Goal: Find specific fact: Find specific fact

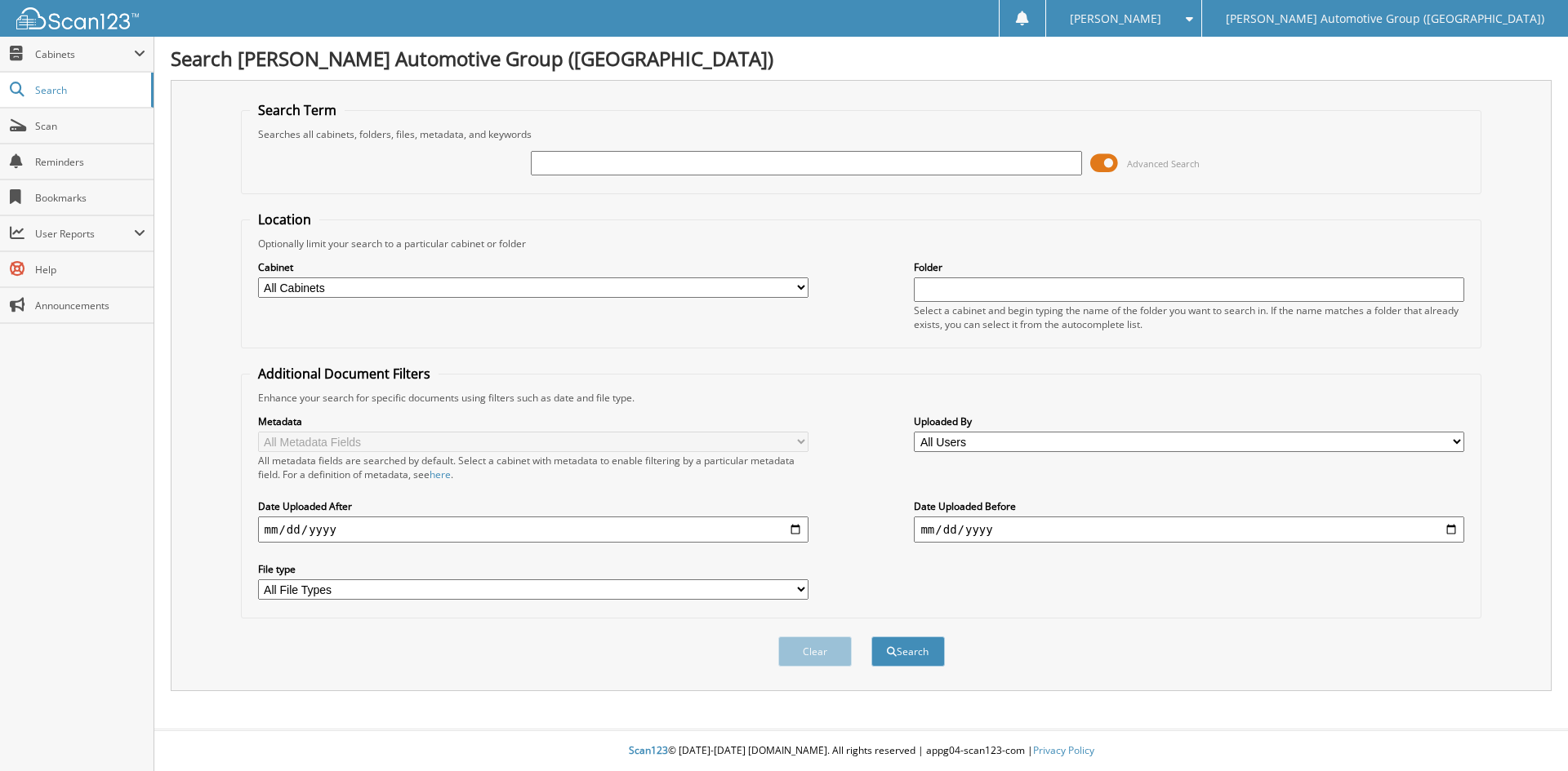
click at [551, 164] on input "text" at bounding box center [806, 163] width 550 height 25
type input "351665"
click at [918, 647] on button "Search" at bounding box center [908, 651] width 74 height 30
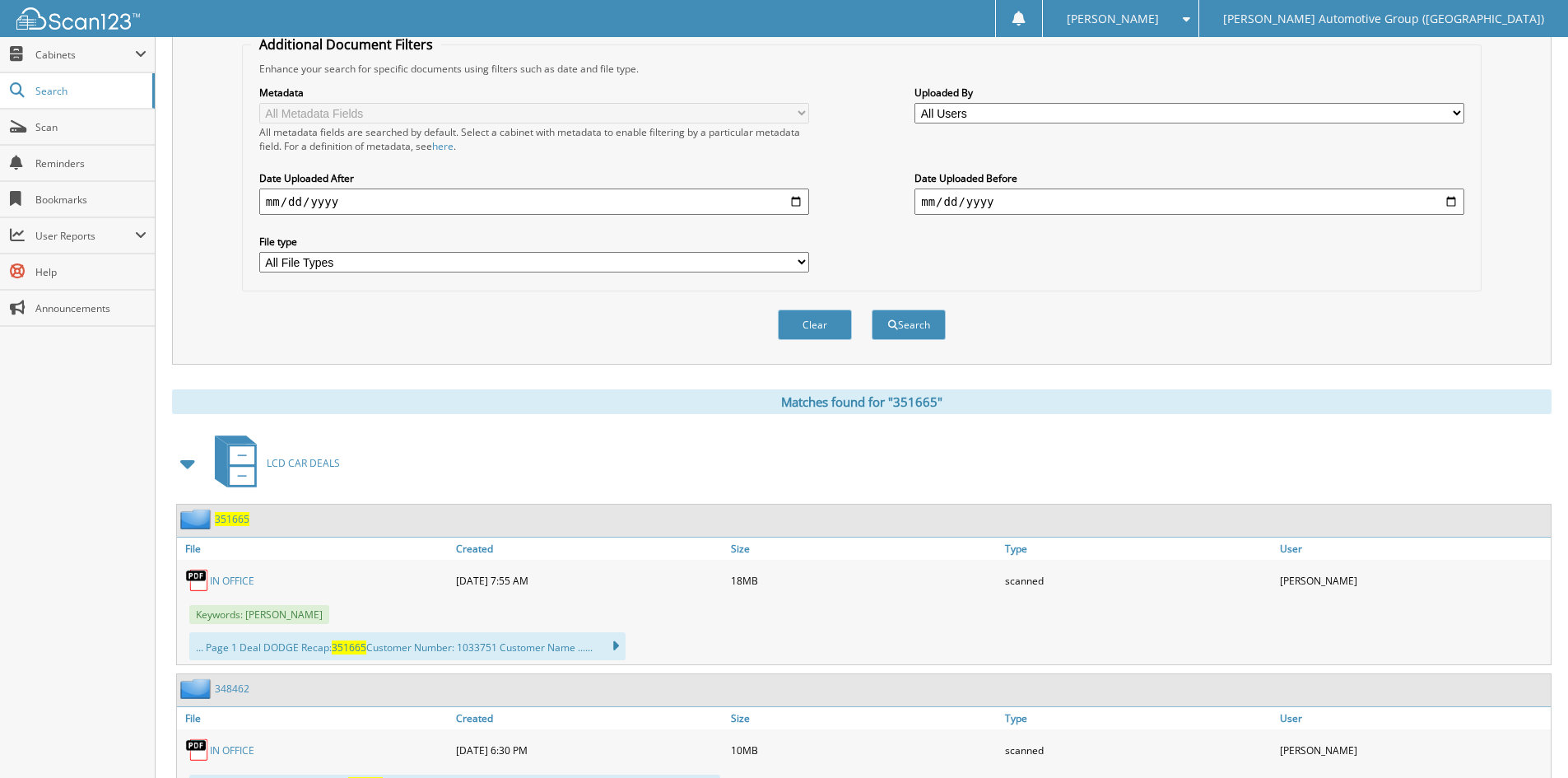
scroll to position [494, 0]
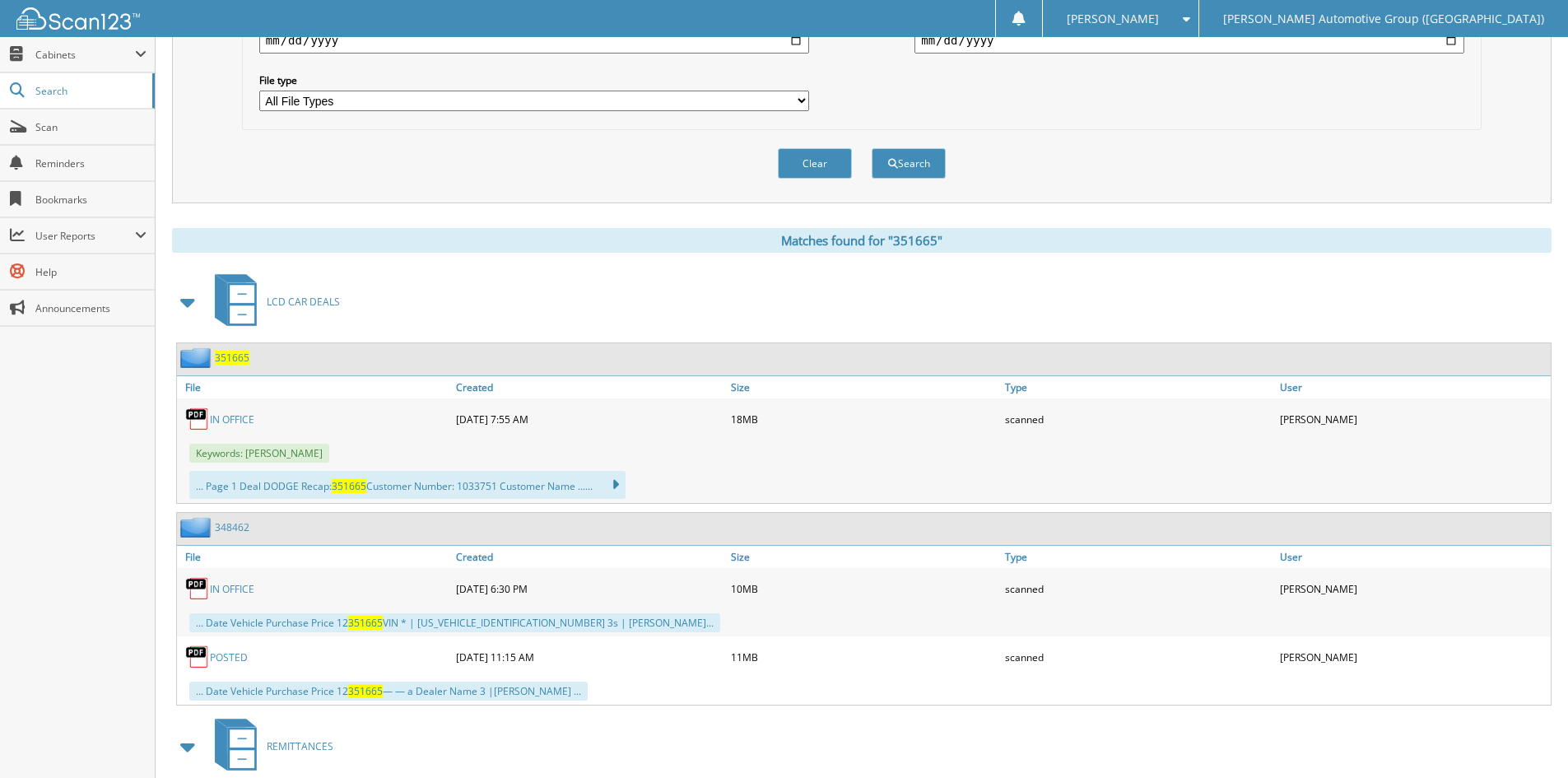
click at [234, 421] on link "IN OFFICE" at bounding box center [232, 419] width 44 height 14
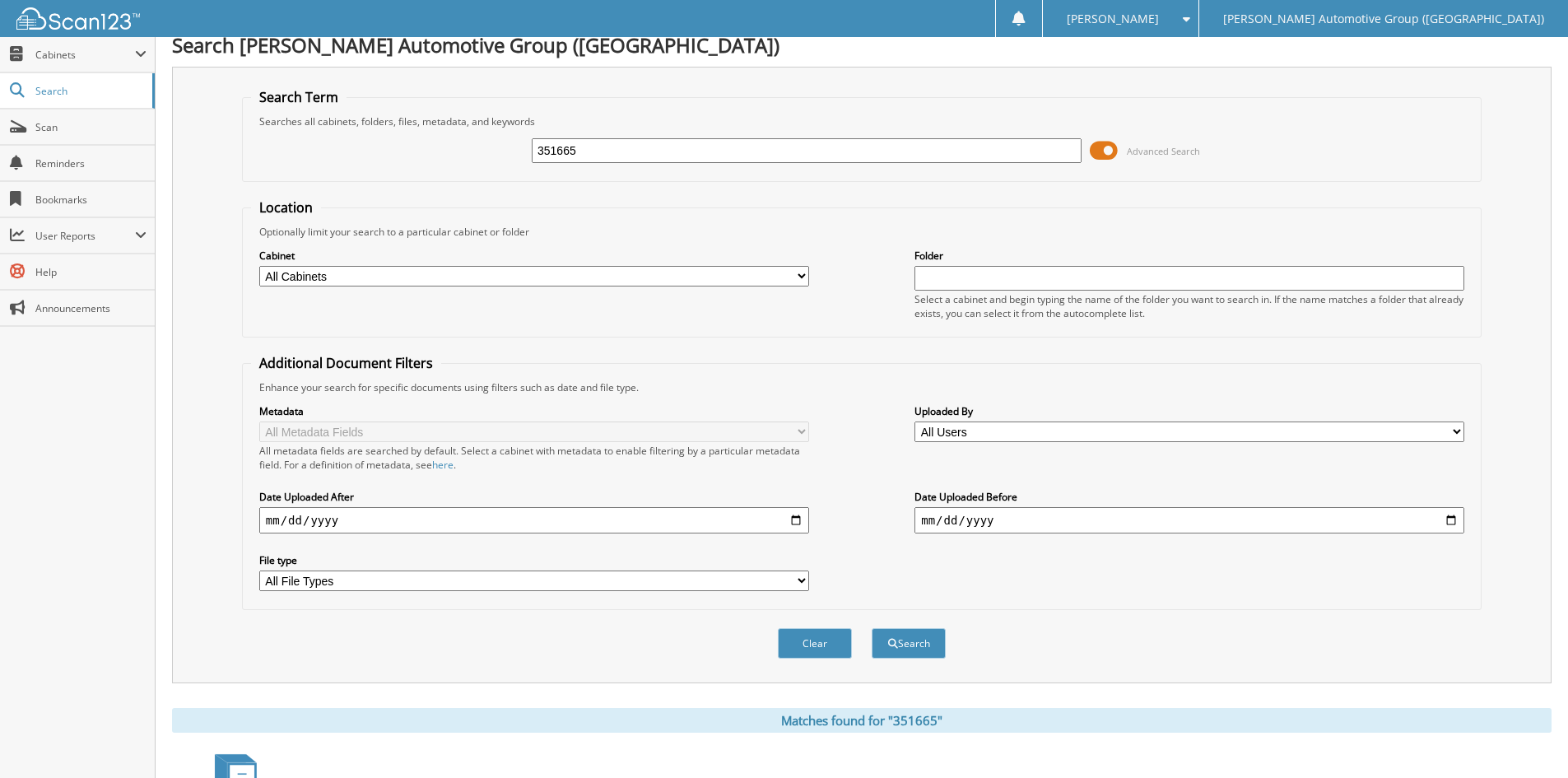
scroll to position [0, 0]
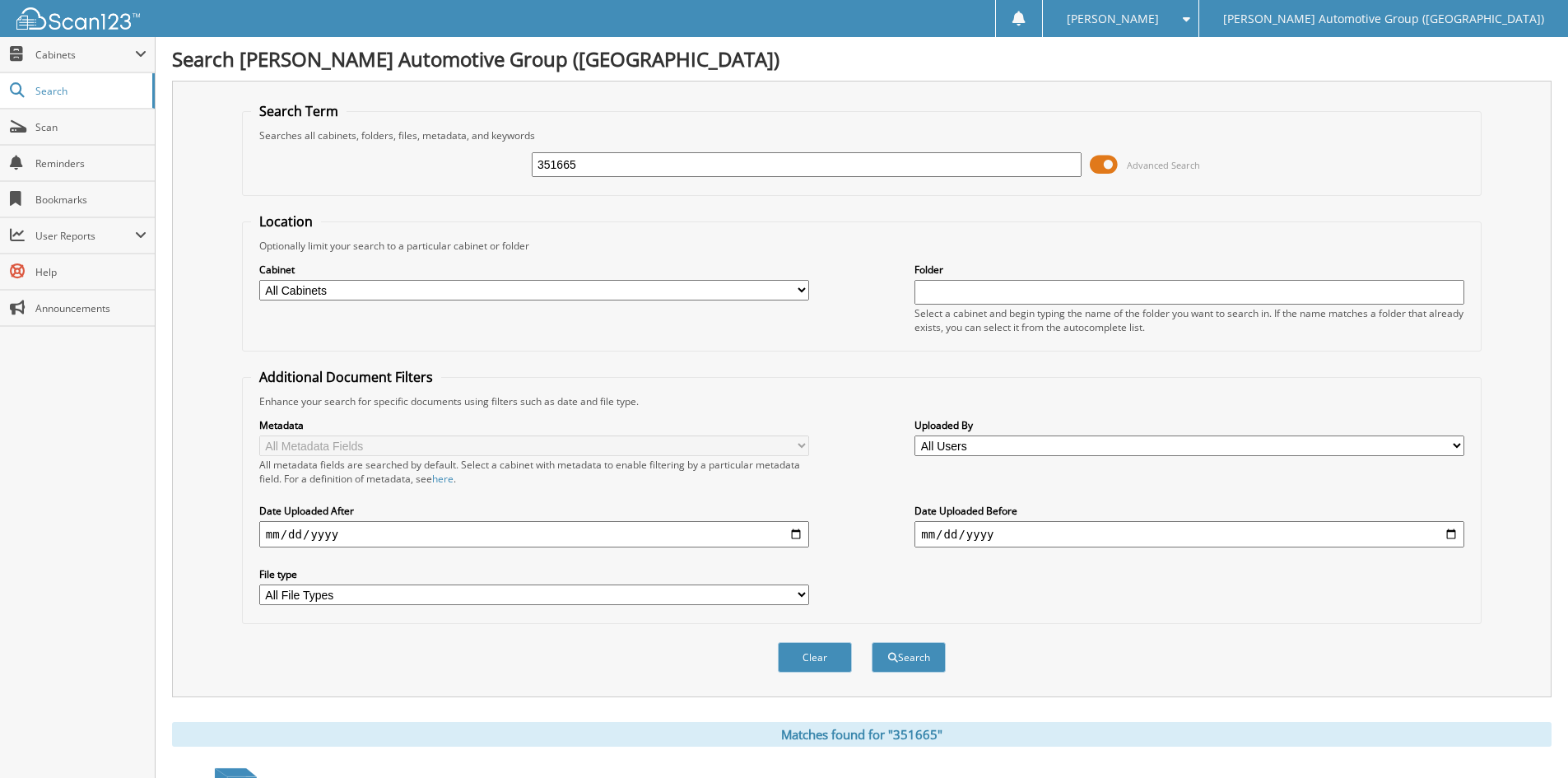
click at [606, 160] on input "351665" at bounding box center [806, 164] width 550 height 25
type input "351711"
click at [904, 657] on button "Search" at bounding box center [909, 657] width 74 height 30
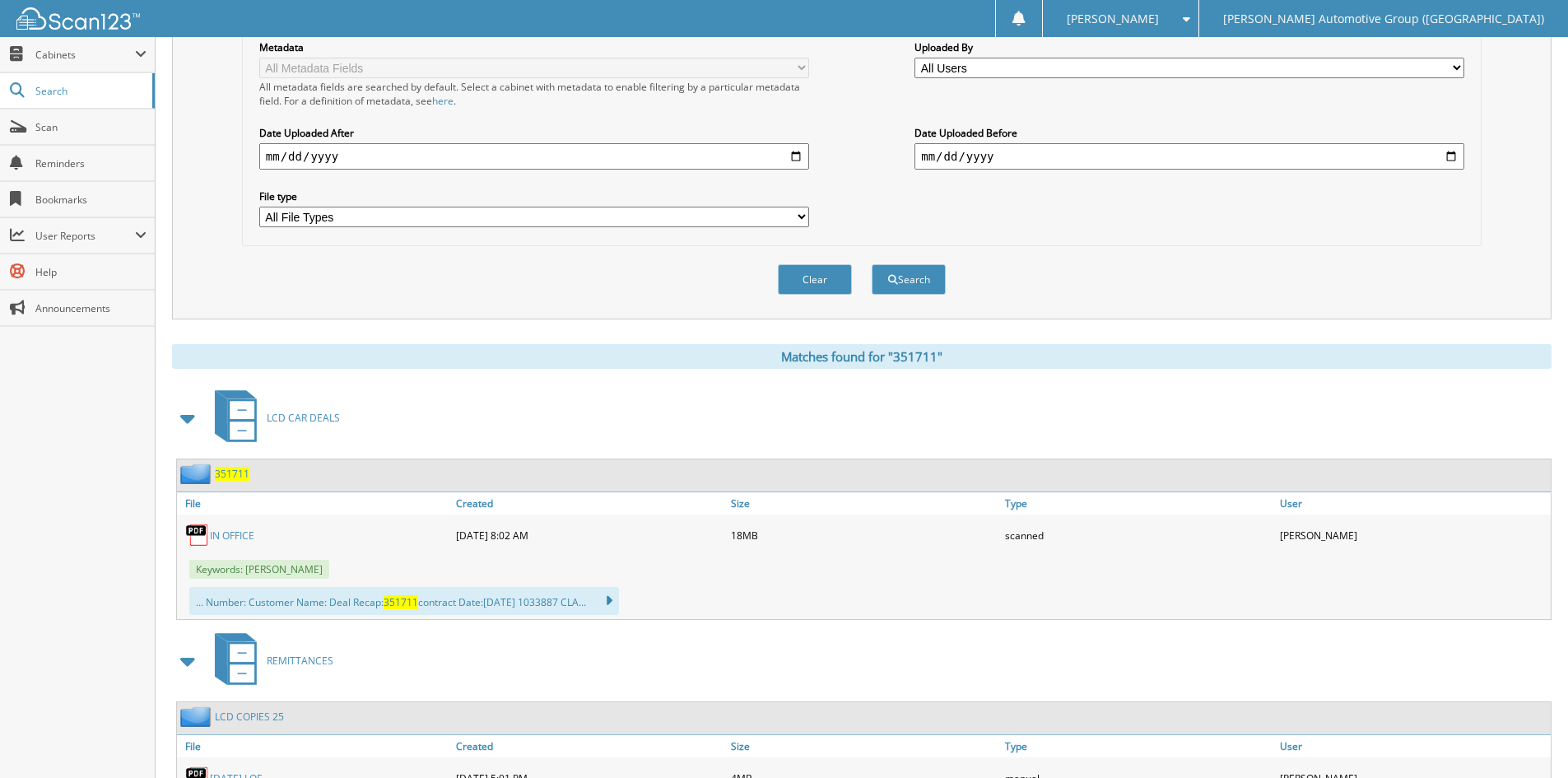
scroll to position [477, 0]
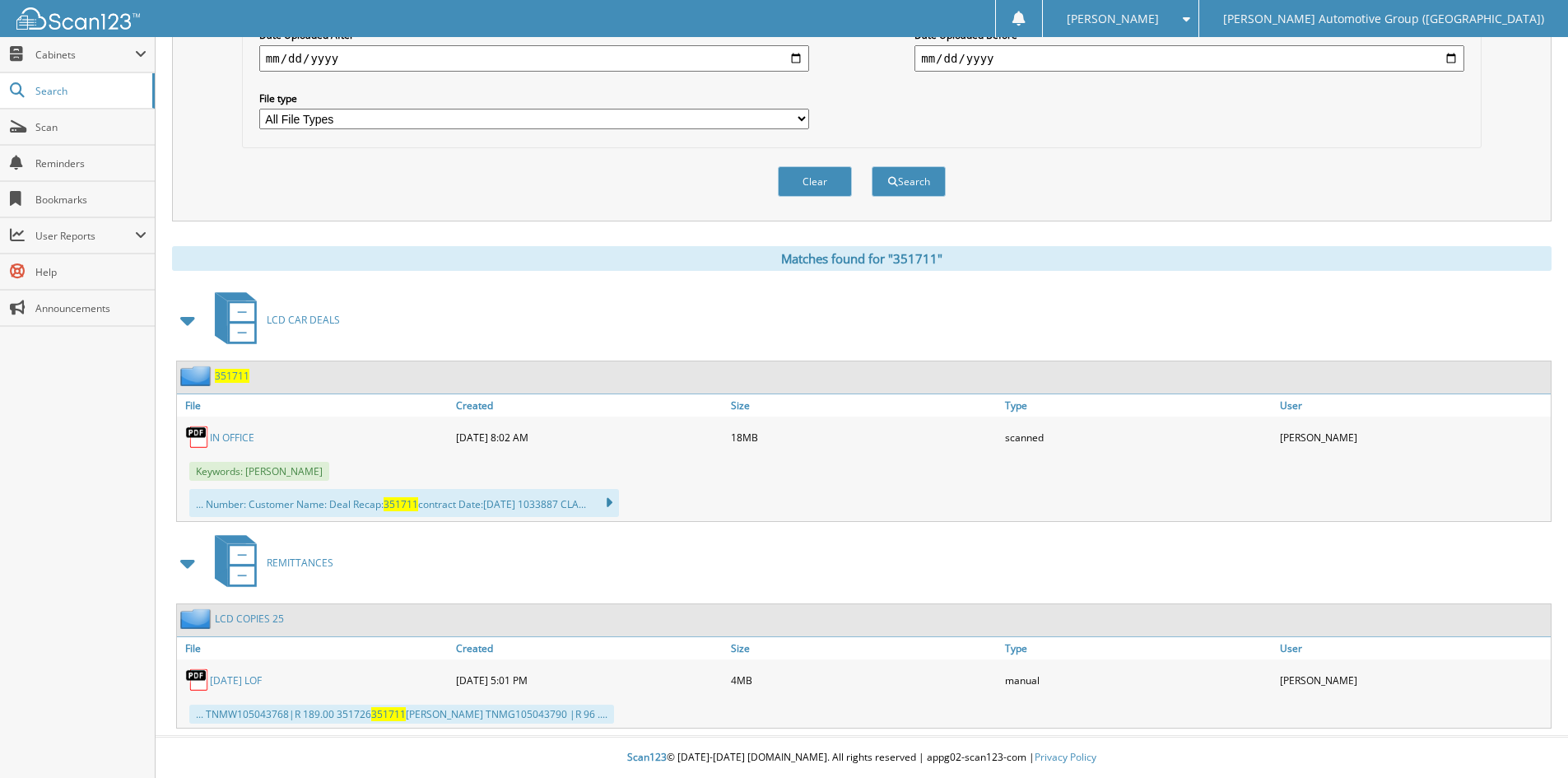
click at [234, 434] on link "IN OFFICE" at bounding box center [232, 437] width 44 height 14
